Goal: Task Accomplishment & Management: Use online tool/utility

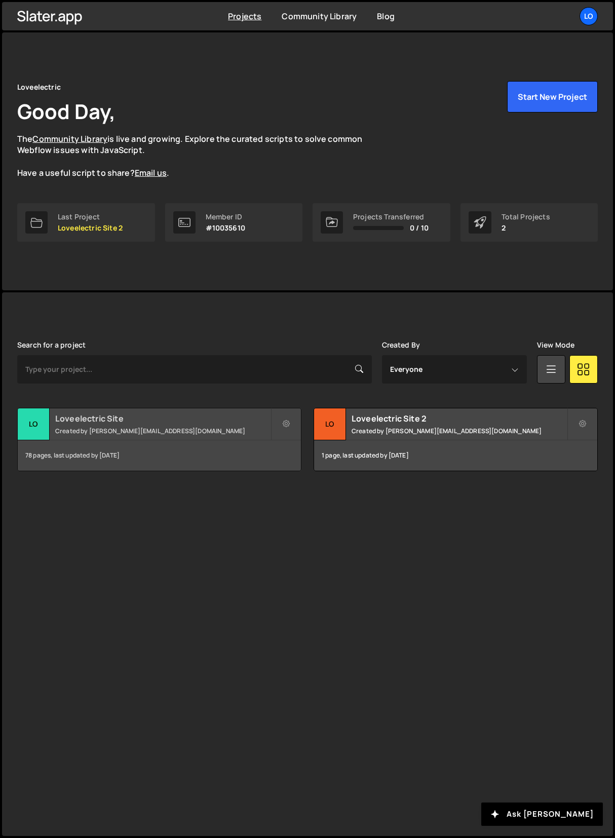
click at [117, 437] on div "Loveelectric Site Created by [PERSON_NAME][EMAIL_ADDRESS][DOMAIN_NAME]" at bounding box center [159, 423] width 283 height 31
click at [97, 424] on div "Loveelectric Site Created by [PERSON_NAME][EMAIL_ADDRESS][DOMAIN_NAME]" at bounding box center [159, 423] width 283 height 31
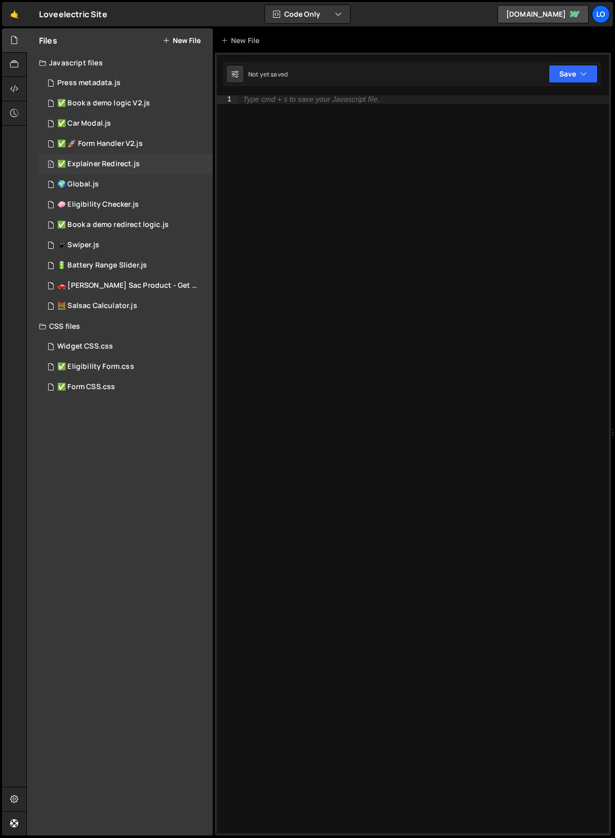
click at [107, 159] on div "1 ✅ Explainer Redirect.js 0" at bounding box center [126, 164] width 174 height 20
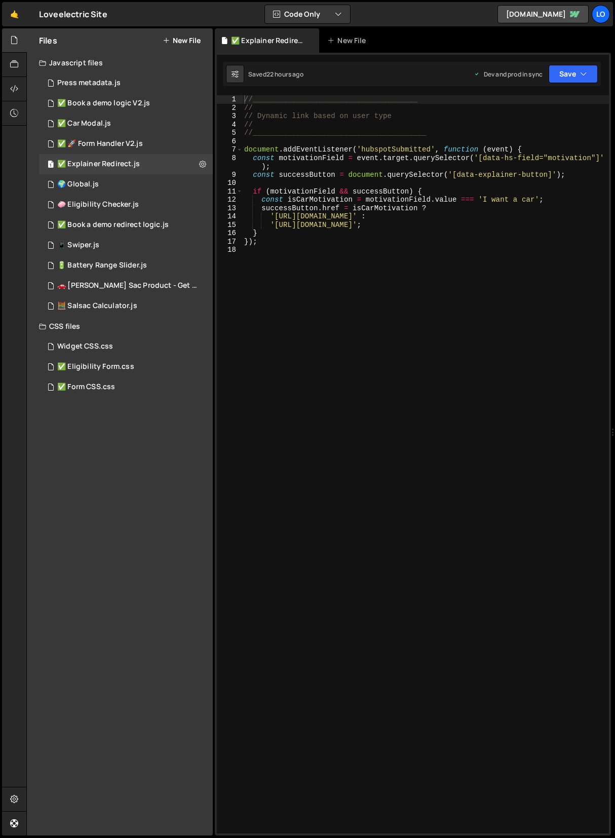
click at [356, 244] on div "//______________________________________ // // Dynamic link based on user type …" at bounding box center [425, 472] width 367 height 755
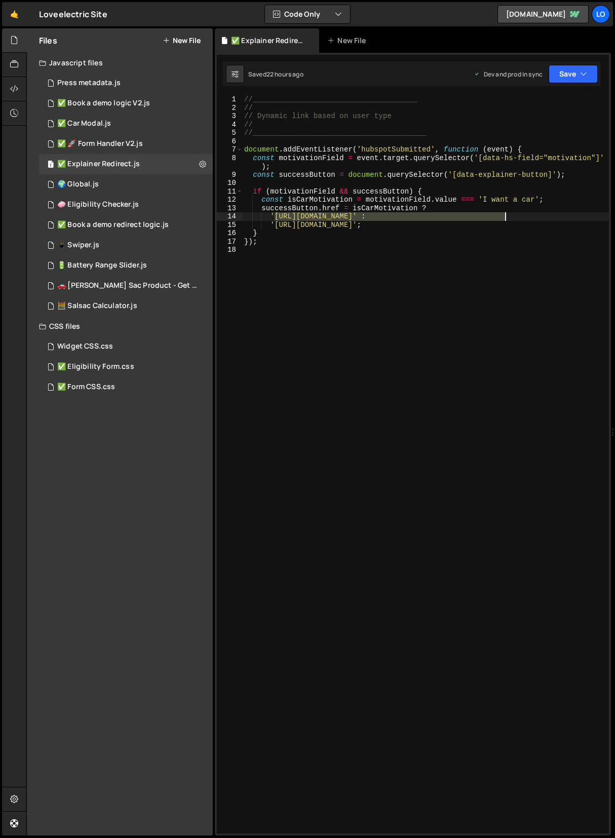
drag, startPoint x: 275, startPoint y: 215, endPoint x: 505, endPoint y: 218, distance: 229.5
click at [505, 218] on div "//______________________________________ // // Dynamic link based on user type …" at bounding box center [425, 472] width 367 height 755
paste textarea "xwsfy3"
type textarea "'https://pitch.com/v/personal-ev-buyer-brochure-xwsfy3' :"
click at [569, 74] on button "Save" at bounding box center [573, 74] width 49 height 18
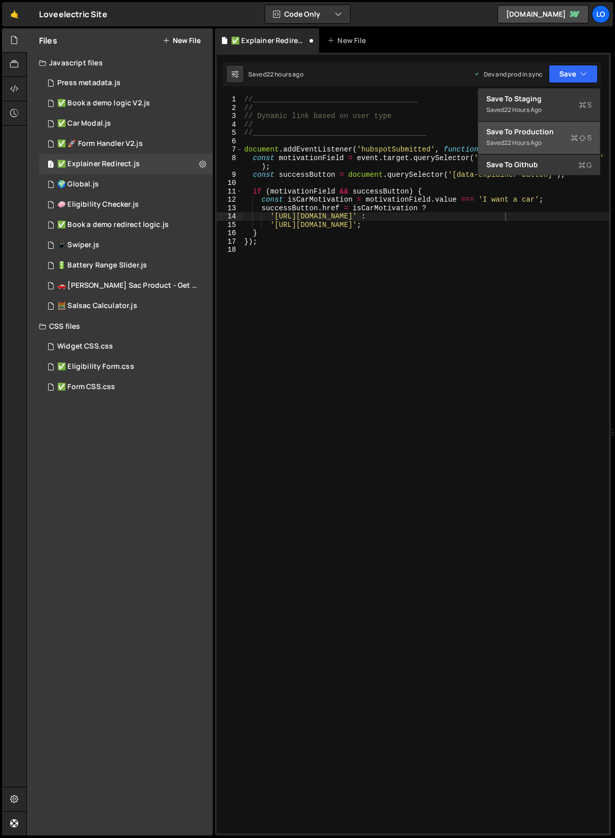
click at [538, 136] on div "Save to Production S" at bounding box center [538, 132] width 105 height 10
